Goal: Information Seeking & Learning: Learn about a topic

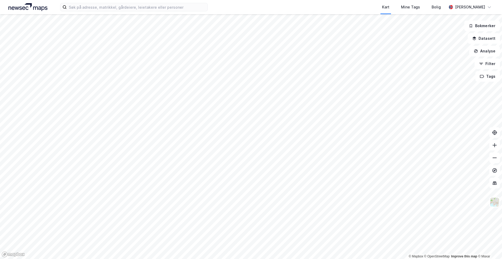
click at [502, 180] on html "Kart Mine Tags Bolig [PERSON_NAME] © Mapbox © OpenStreetMap Improve this map © …" at bounding box center [251, 129] width 502 height 259
click at [502, 192] on html "Kart Mine Tags Bolig [PERSON_NAME] © Mapbox © OpenStreetMap Improve this map © …" at bounding box center [251, 129] width 502 height 259
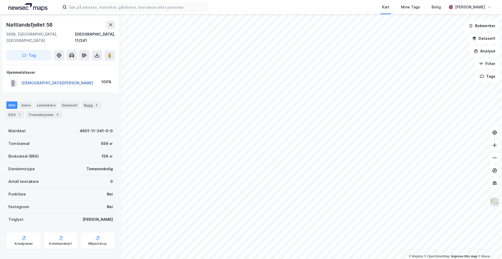
click at [0, 0] on button "[DEMOGRAPHIC_DATA][PERSON_NAME]" at bounding box center [0, 0] width 0 height 0
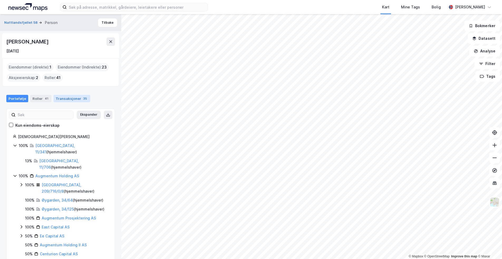
click at [67, 101] on div "Transaksjoner 35" at bounding box center [72, 98] width 37 height 7
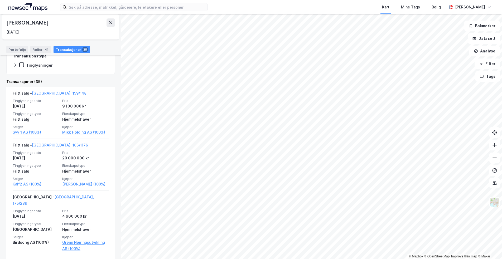
scroll to position [132, 0]
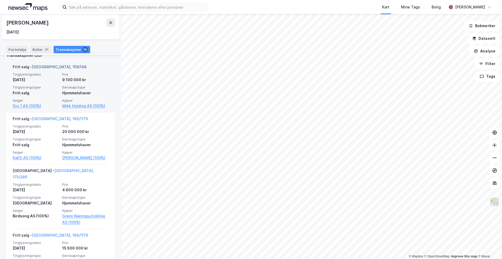
click at [46, 68] on link "[GEOGRAPHIC_DATA], 159/148" at bounding box center [59, 67] width 55 height 4
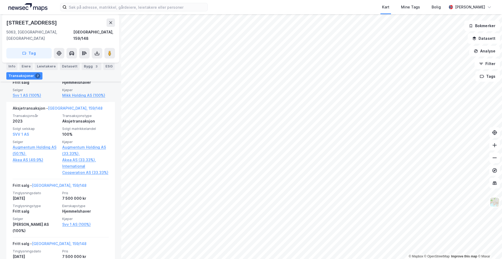
scroll to position [185, 0]
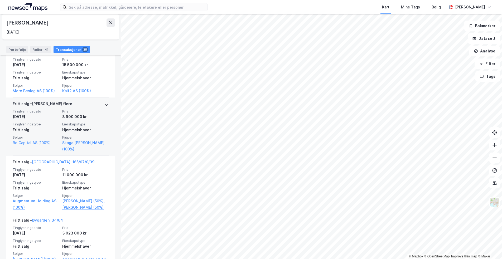
scroll to position [317, 0]
click at [77, 121] on span "Eierskapstype" at bounding box center [85, 123] width 46 height 4
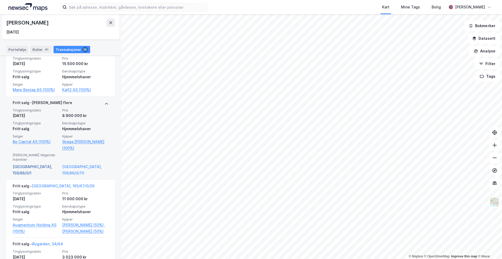
click at [27, 164] on link "[GEOGRAPHIC_DATA], 159/86/0/1" at bounding box center [36, 170] width 46 height 13
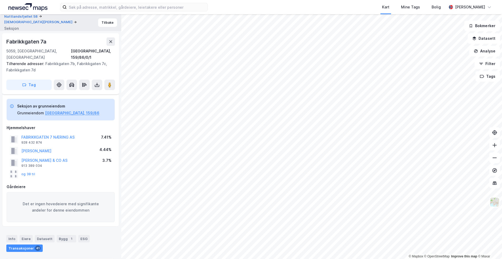
scroll to position [92, 0]
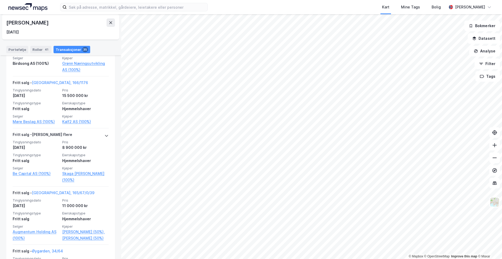
scroll to position [290, 0]
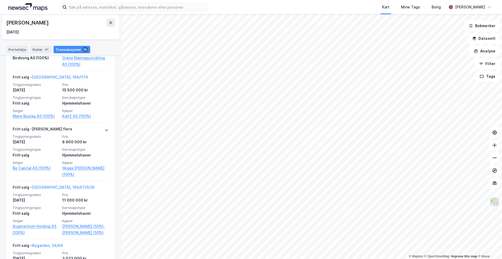
click at [115, 88] on div "Nattlandsfjellet 58 Person Tilbake [PERSON_NAME] [DATE] Eiendommer (direkte) : …" at bounding box center [60, 136] width 121 height 245
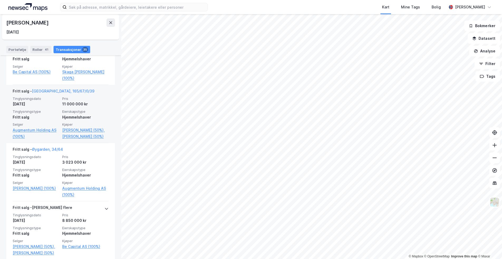
scroll to position [396, 0]
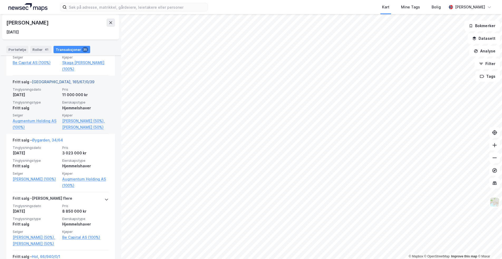
click at [59, 80] on link "[GEOGRAPHIC_DATA], 165/67/0/39" at bounding box center [63, 82] width 63 height 4
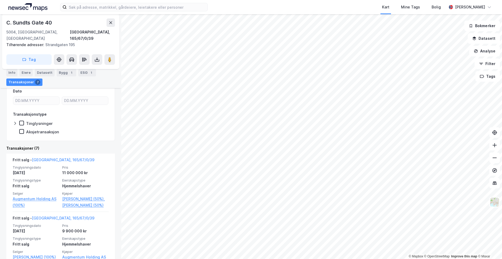
scroll to position [150, 0]
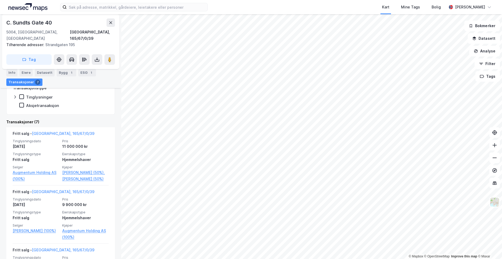
click at [113, 141] on div "Nattlandsfjellet 58 [DEMOGRAPHIC_DATA][PERSON_NAME] Tilbake C. Sundts Gate 40 5…" at bounding box center [60, 136] width 121 height 245
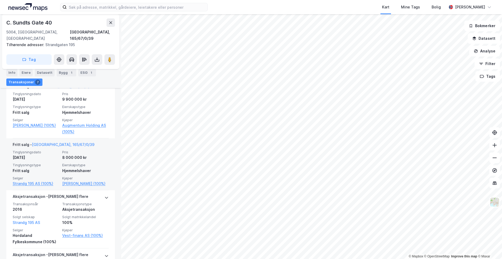
scroll to position [282, 0]
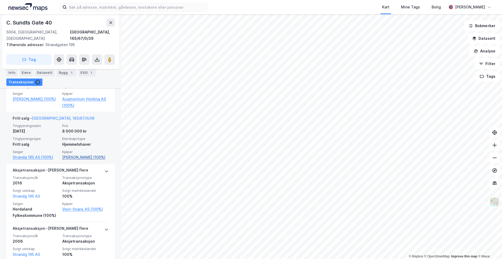
click at [75, 161] on link "[PERSON_NAME] (100%)" at bounding box center [85, 157] width 46 height 6
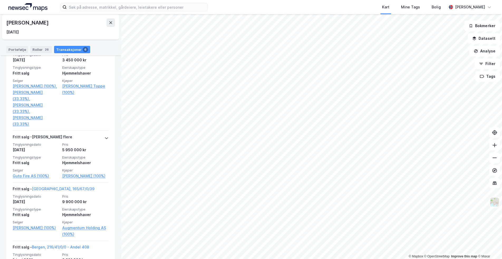
scroll to position [158, 0]
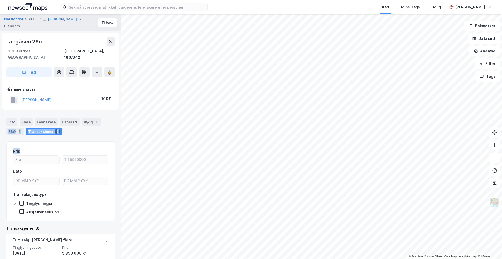
drag, startPoint x: 101, startPoint y: 132, endPoint x: 108, endPoint y: 134, distance: 7.0
click at [108, 134] on div "Info [PERSON_NAME] Datasett Bygg 1 ESG 1 Transaksjoner 3 Pris Dato Transaksjons…" at bounding box center [60, 254] width 109 height 284
click at [28, 41] on div "Langåsen 26c" at bounding box center [24, 41] width 37 height 8
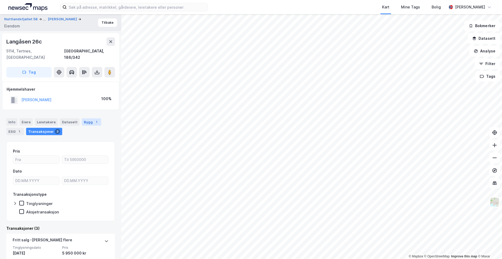
drag, startPoint x: 86, startPoint y: 110, endPoint x: 88, endPoint y: 116, distance: 6.2
click at [86, 112] on div "Info [PERSON_NAME] Datasett Bygg 1 ESG 1 Transaksjoner 3" at bounding box center [60, 124] width 121 height 25
click at [88, 118] on div "Bygg 1" at bounding box center [92, 121] width 20 height 7
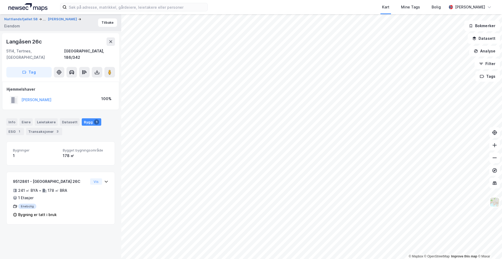
click at [210, 0] on html "Kart Mine Tags Bolig [PERSON_NAME] © Mapbox © OpenStreetMap Improve this map © …" at bounding box center [251, 129] width 502 height 259
click at [111, 40] on icon at bounding box center [111, 42] width 4 height 4
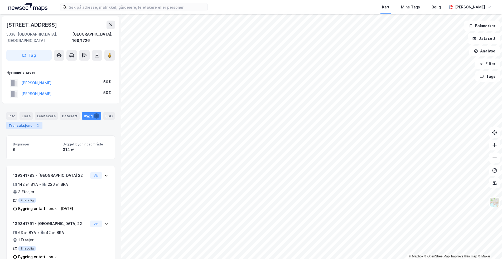
click at [22, 122] on div "Transaksjoner 2" at bounding box center [24, 125] width 36 height 7
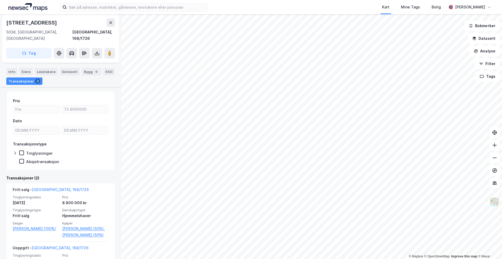
scroll to position [53, 0]
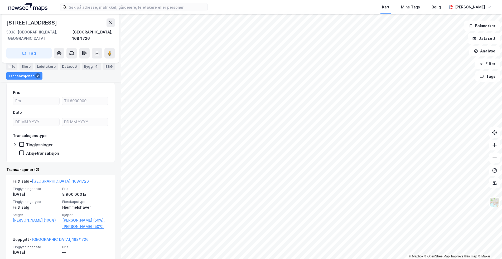
click at [218, 0] on html "Kart Mine Tags [PERSON_NAME] © Mapbox © OpenStreetMap Improve this map © [GEOGR…" at bounding box center [251, 129] width 502 height 259
click at [267, 10] on div "Kart Mine Tags [PERSON_NAME] © Mapbox © OpenStreetMap Improve this map © [GEOGR…" at bounding box center [251, 129] width 502 height 259
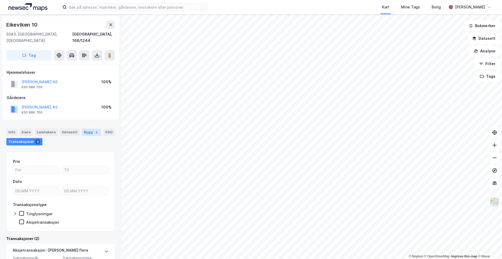
click at [84, 129] on div "Bygg 5" at bounding box center [92, 132] width 20 height 7
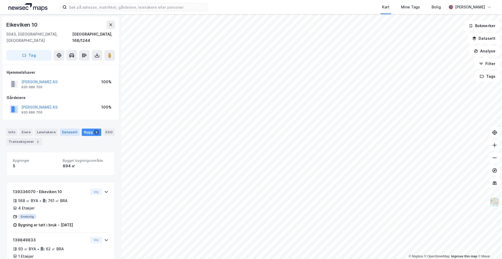
click at [66, 129] on div "Datasett" at bounding box center [70, 132] width 20 height 7
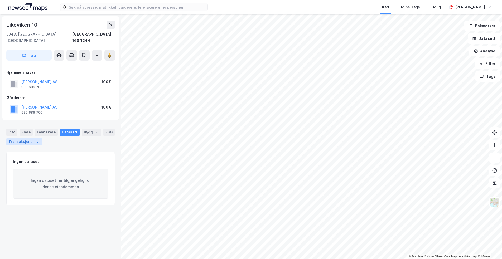
click at [17, 138] on div "Transaksjoner 2" at bounding box center [24, 141] width 36 height 7
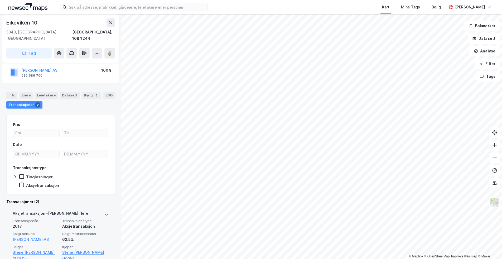
scroll to position [114, 0]
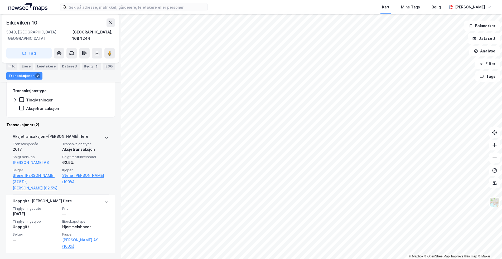
click at [105, 190] on div "Aksjetransaksjon - Gjelder flere Transaksjonsår 2017 Transaksjonstype Aksjetran…" at bounding box center [60, 162] width 109 height 65
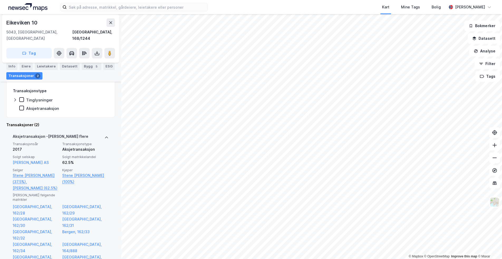
click at [105, 190] on div "Aksjetransaksjon - Gjelder flere Transaksjonsår 2017 Transaksjonstype Aksjetran…" at bounding box center [60, 202] width 109 height 144
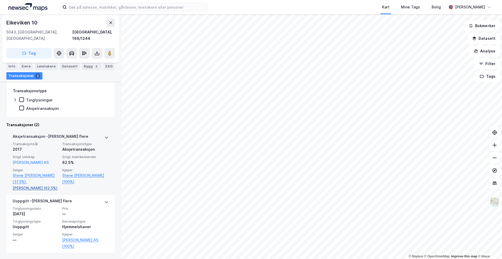
click at [24, 185] on link "[PERSON_NAME] (62.5%)" at bounding box center [36, 188] width 46 height 6
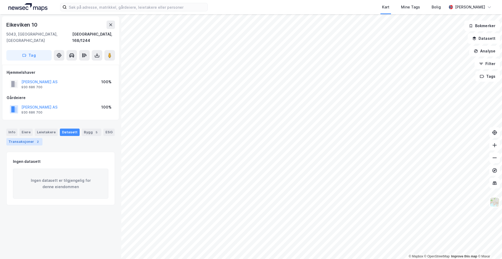
click at [33, 138] on div "Transaksjoner 2" at bounding box center [24, 141] width 36 height 7
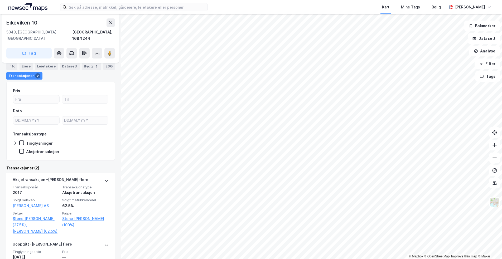
scroll to position [114, 0]
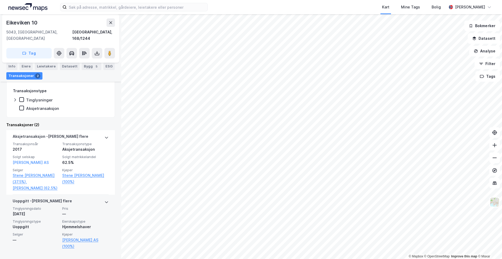
click at [81, 223] on span "Eierskapstype" at bounding box center [85, 222] width 46 height 4
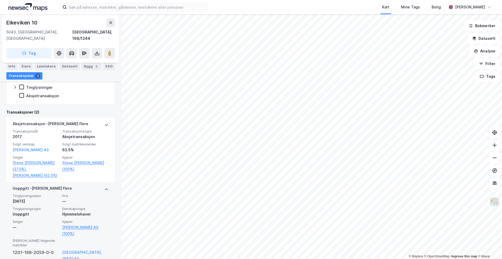
scroll to position [128, 0]
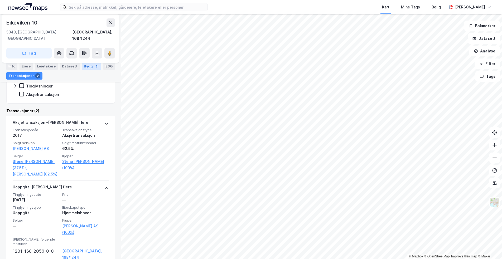
click at [86, 66] on div "Bygg 5" at bounding box center [92, 66] width 20 height 7
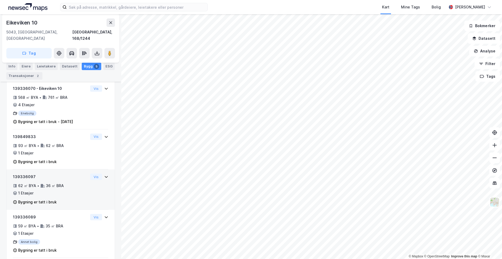
scroll to position [137, 0]
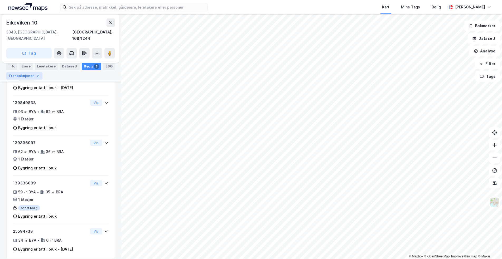
click at [30, 75] on div "Transaksjoner 2" at bounding box center [24, 75] width 36 height 7
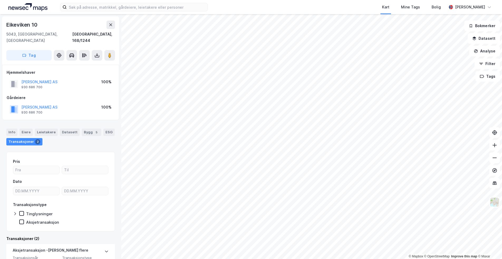
click at [24, 24] on div "Eikeviken 10" at bounding box center [22, 25] width 32 height 8
